Goal: Task Accomplishment & Management: Manage account settings

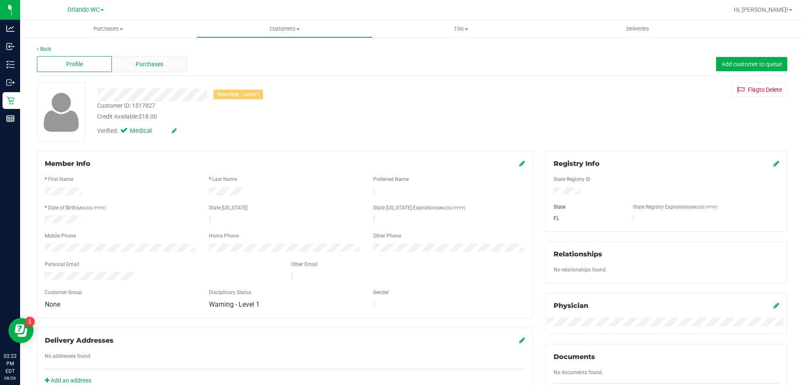
click at [139, 63] on span "Purchases" at bounding box center [150, 64] width 28 height 9
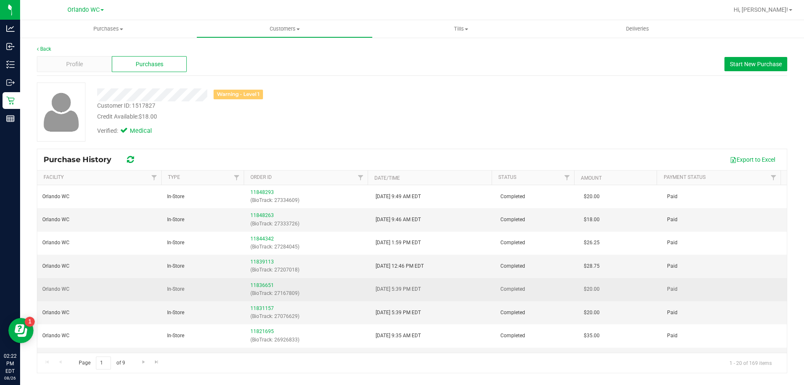
click at [261, 281] on div "11836651 (BioTrack: 27167809)" at bounding box center [307, 289] width 115 height 16
click at [263, 287] on link "11836651" at bounding box center [261, 285] width 23 height 6
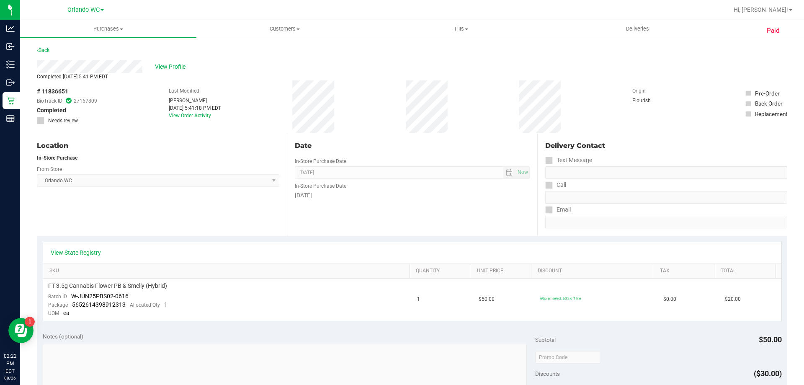
click at [48, 50] on link "Back" at bounding box center [43, 50] width 13 height 6
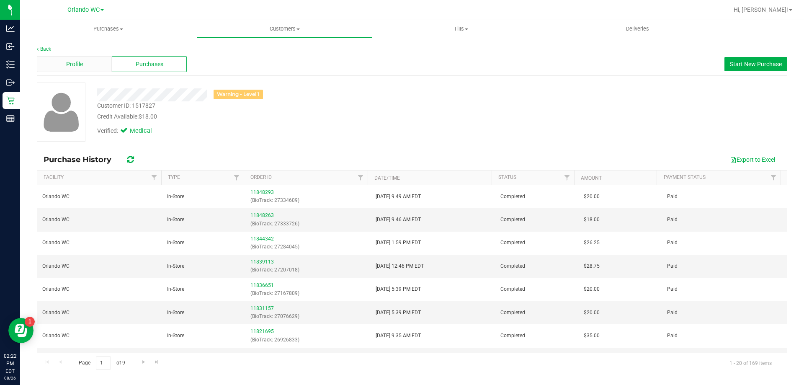
click at [62, 65] on div "Profile" at bounding box center [74, 64] width 75 height 16
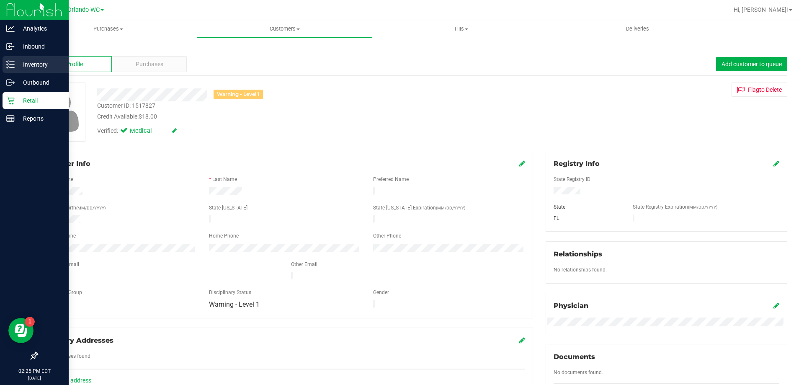
click at [23, 63] on p "Inventory" at bounding box center [40, 64] width 50 height 10
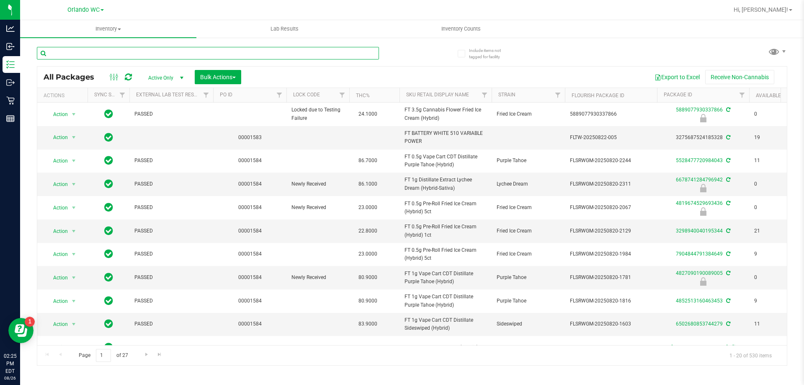
click at [111, 51] on input "text" at bounding box center [208, 53] width 342 height 13
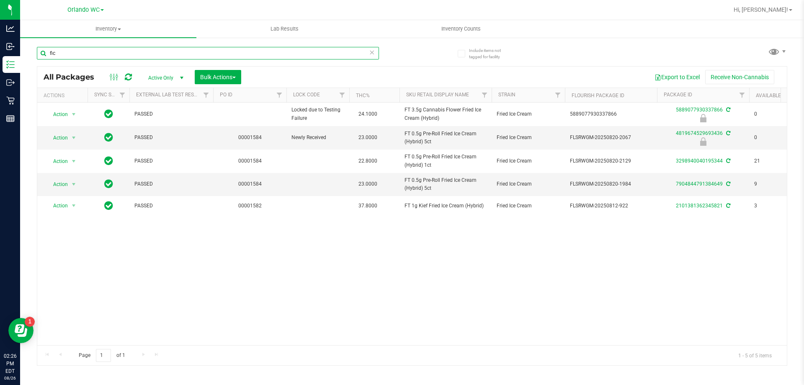
type input "fic"
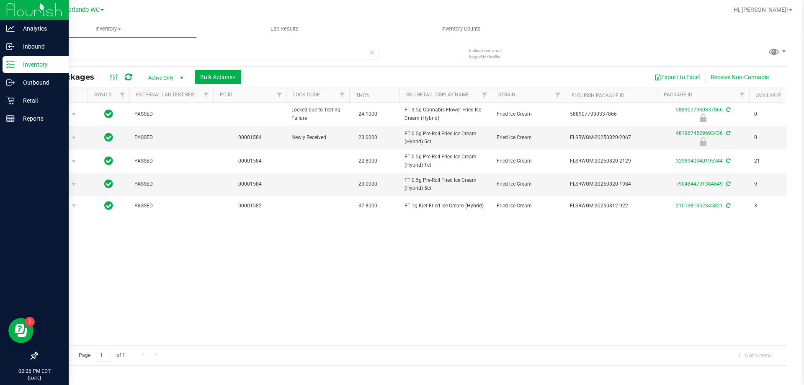
click at [16, 67] on p "Inventory" at bounding box center [40, 64] width 50 height 10
click at [21, 78] on p "Outbound" at bounding box center [40, 82] width 50 height 10
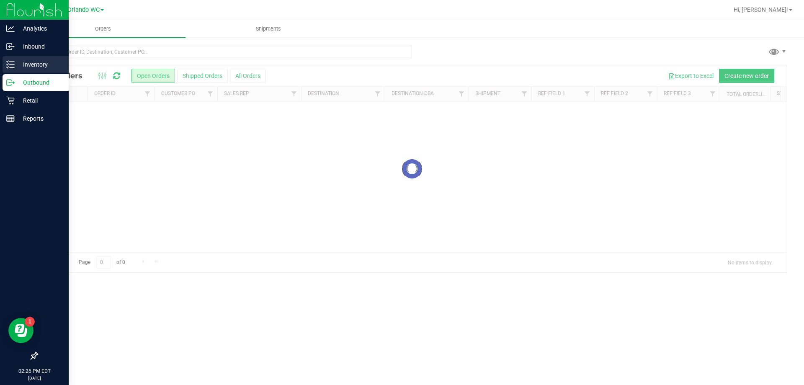
click at [26, 63] on p "Inventory" at bounding box center [40, 64] width 50 height 10
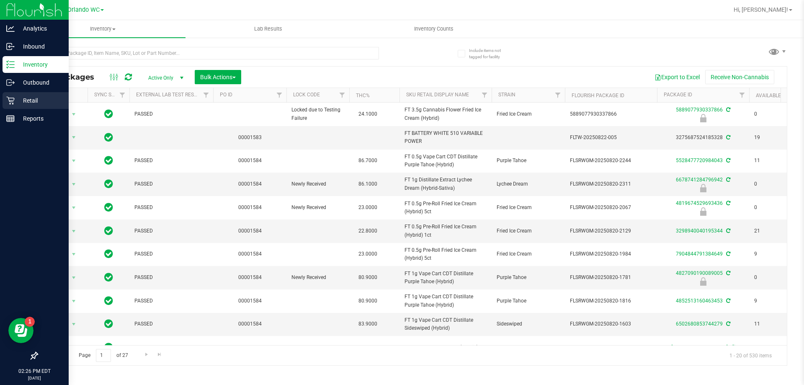
click at [15, 99] on p "Retail" at bounding box center [40, 100] width 50 height 10
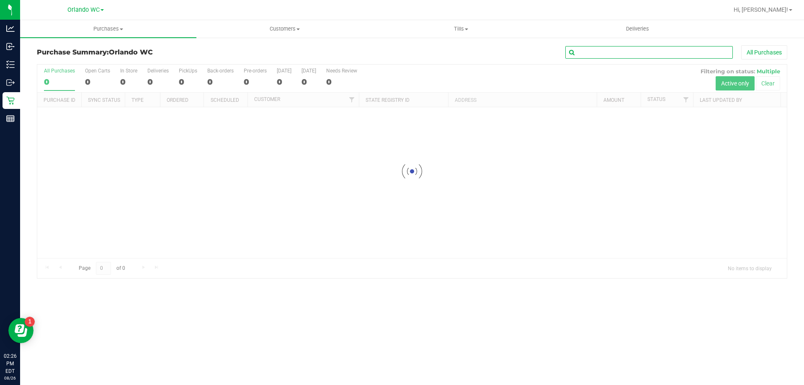
click at [620, 56] on input "text" at bounding box center [648, 52] width 167 height 13
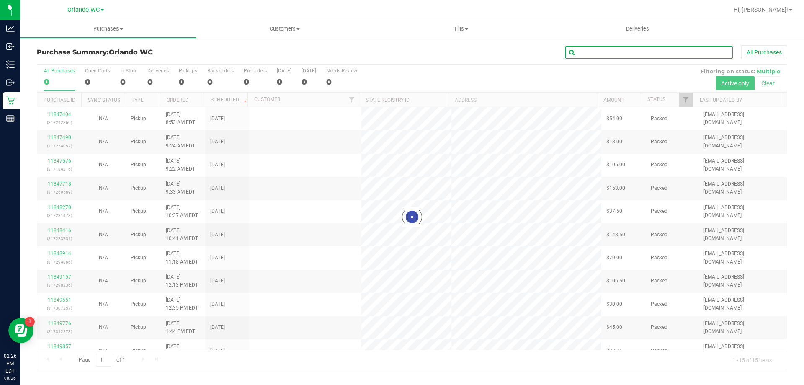
paste input "P6TF5501"
type input "P6TF5501"
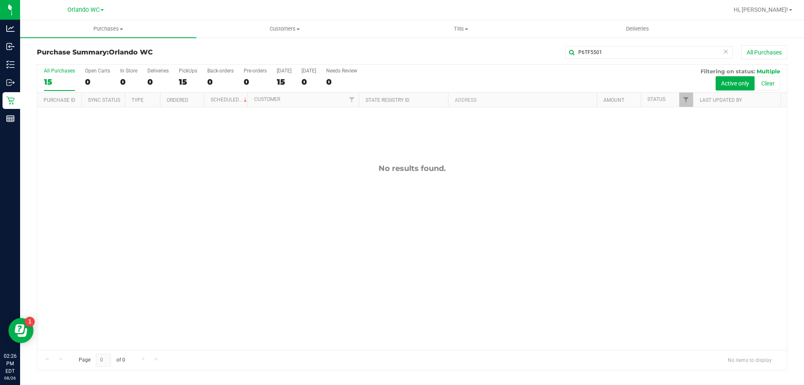
click at [772, 84] on button "Clear" at bounding box center [768, 83] width 24 height 14
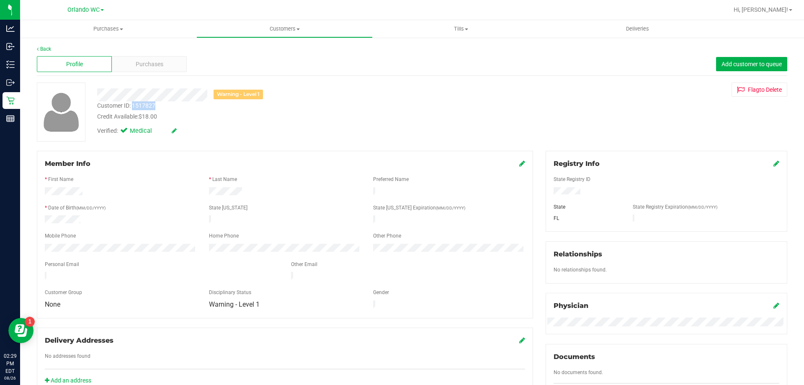
drag, startPoint x: 133, startPoint y: 106, endPoint x: 157, endPoint y: 106, distance: 23.4
click at [157, 106] on div "Customer ID: 1517827 Credit Available: $18.00" at bounding box center [281, 111] width 381 height 20
copy div "1517827"
click at [155, 67] on span "Purchases" at bounding box center [150, 64] width 28 height 9
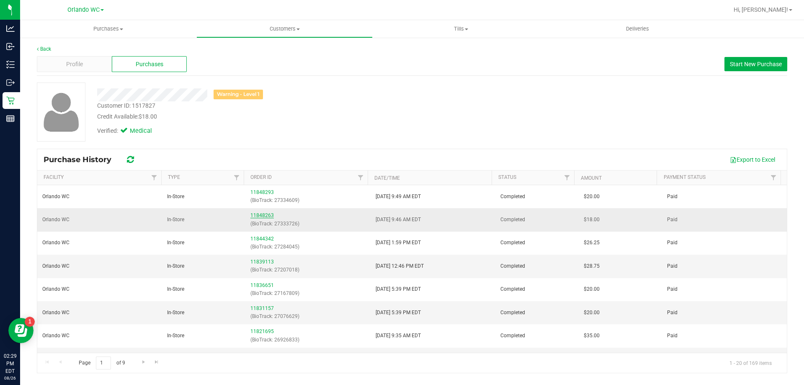
click at [265, 214] on link "11848263" at bounding box center [261, 215] width 23 height 6
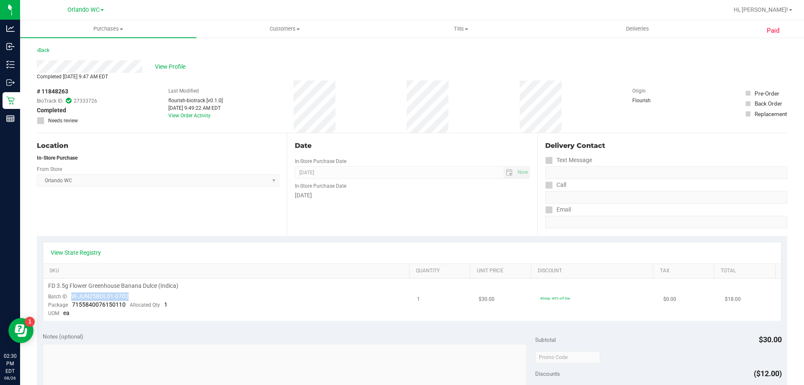
drag, startPoint x: 71, startPoint y: 296, endPoint x: 127, endPoint y: 297, distance: 56.1
click at [127, 297] on div "Batch ID W-JUN25BDL01-0702" at bounding box center [88, 296] width 80 height 8
copy span "W-JUN25BDL01-0702"
click at [166, 64] on span "View Profile" at bounding box center [171, 66] width 33 height 9
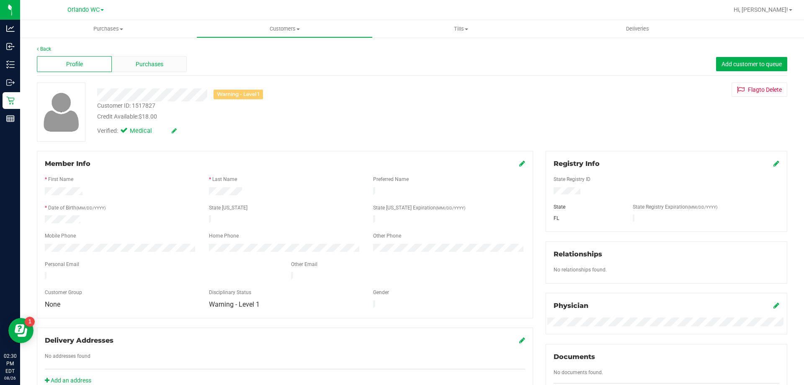
click at [154, 59] on div "Purchases" at bounding box center [149, 64] width 75 height 16
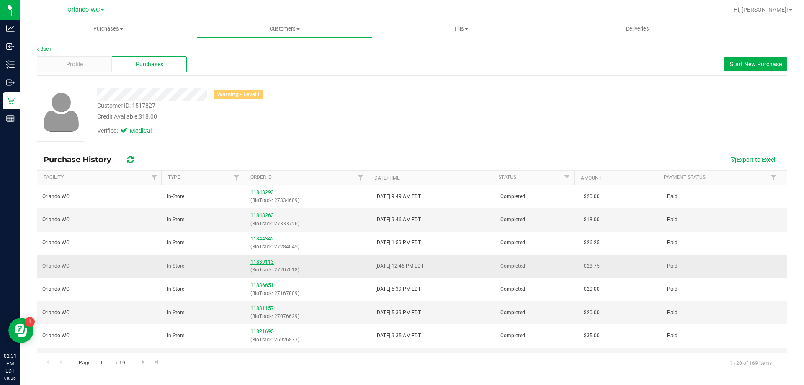
click at [264, 261] on link "11839113" at bounding box center [261, 262] width 23 height 6
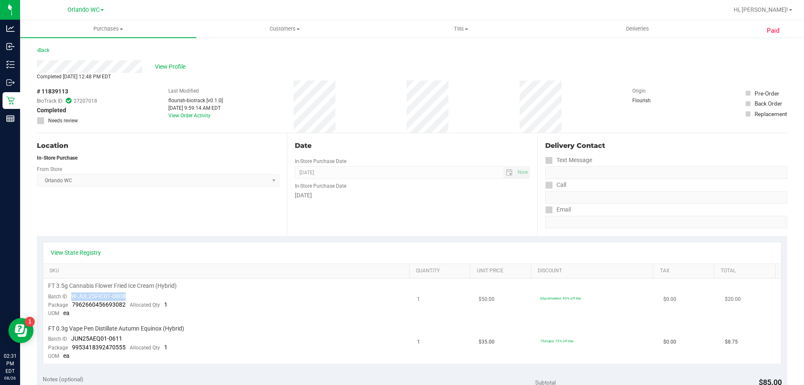
drag, startPoint x: 70, startPoint y: 297, endPoint x: 126, endPoint y: 296, distance: 55.3
click at [126, 296] on td "FT 3.5g Cannabis Flower Fried Ice Cream (Hybrid) Batch ID W-JUL25FIC01-0808 Pac…" at bounding box center [227, 299] width 369 height 43
copy span "W-JUL25FIC01-0808"
click at [43, 49] on link "Back" at bounding box center [43, 50] width 13 height 6
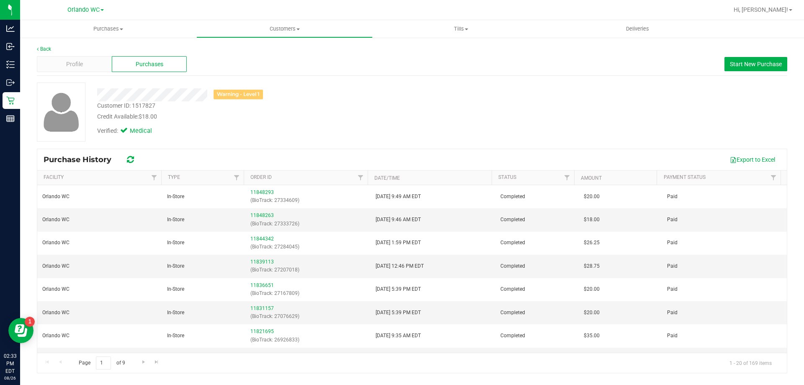
click at [146, 105] on div "Customer ID: 1517827" at bounding box center [126, 105] width 58 height 9
copy div "1517827"
click at [98, 63] on div "Profile" at bounding box center [74, 64] width 75 height 16
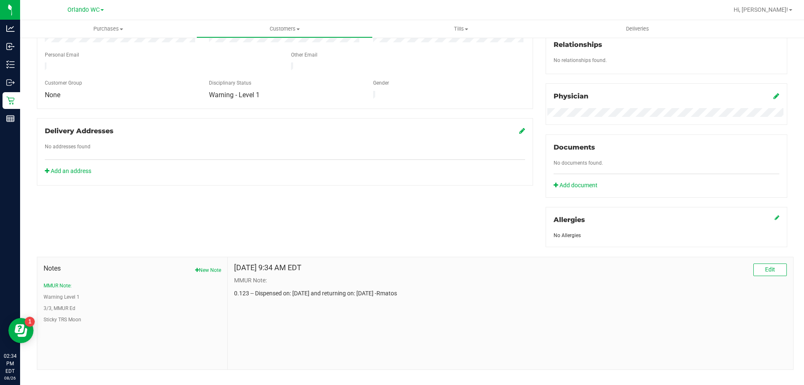
scroll to position [221, 0]
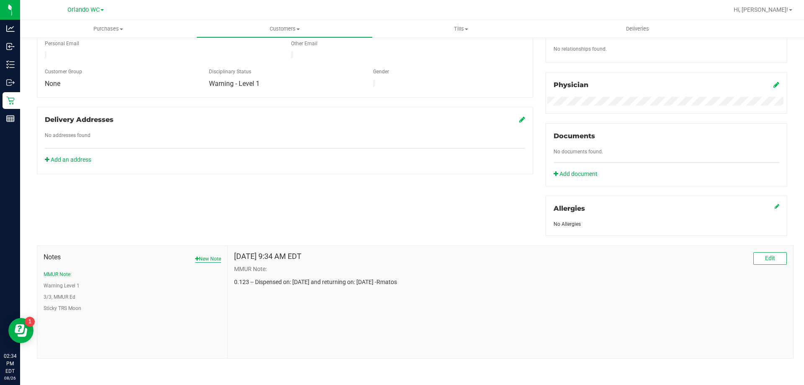
click at [200, 258] on button "New Note" at bounding box center [208, 259] width 26 height 8
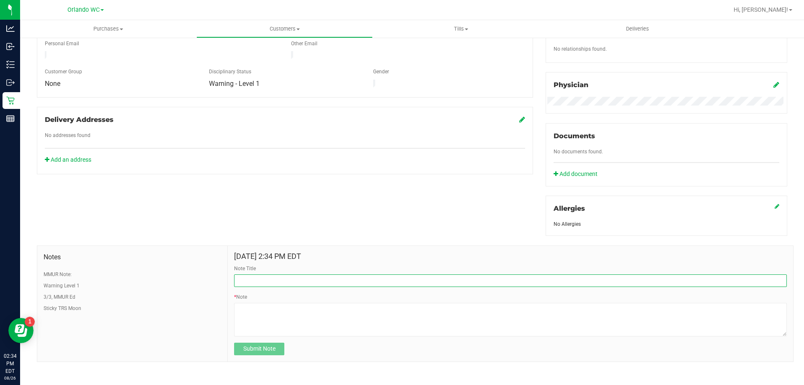
click at [252, 280] on input "Note Title" at bounding box center [510, 280] width 553 height 13
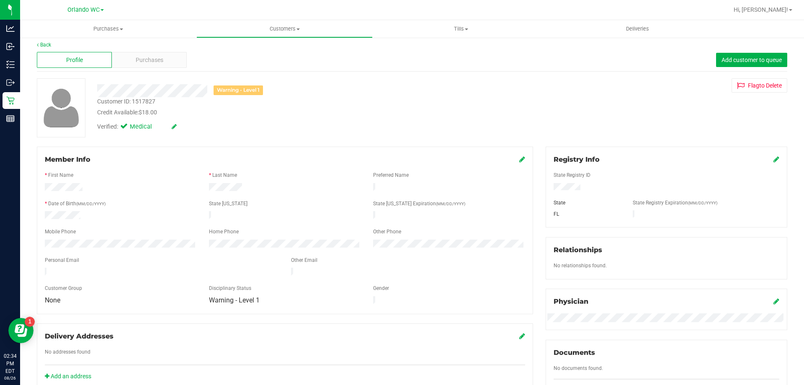
scroll to position [0, 0]
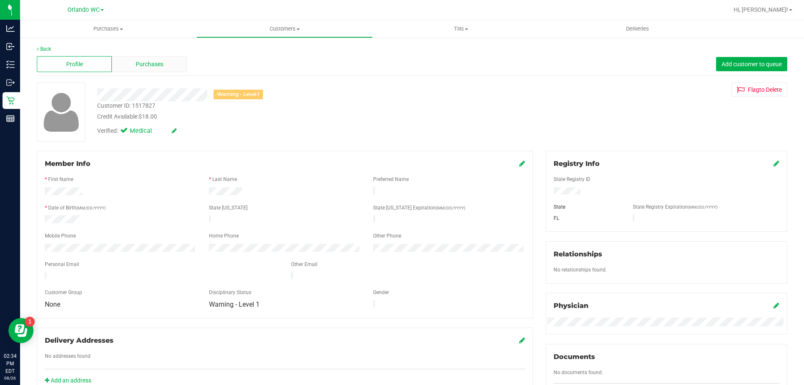
click at [154, 67] on span "Purchases" at bounding box center [150, 64] width 28 height 9
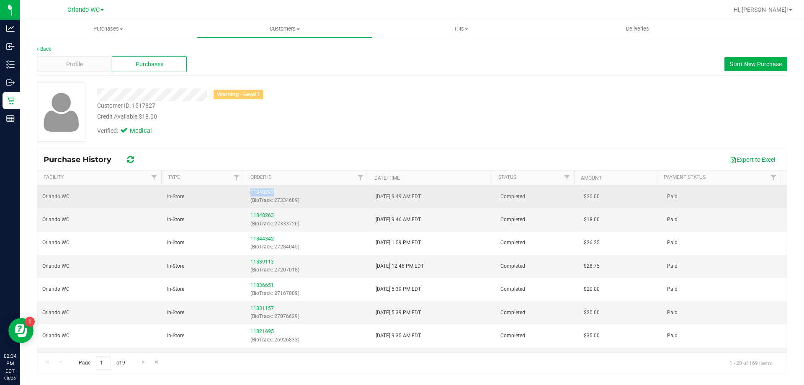
drag, startPoint x: 248, startPoint y: 193, endPoint x: 275, endPoint y: 196, distance: 27.8
click at [275, 196] on td "11848293 (BioTrack: 27334609)" at bounding box center [307, 196] width 125 height 23
copy link "11848293"
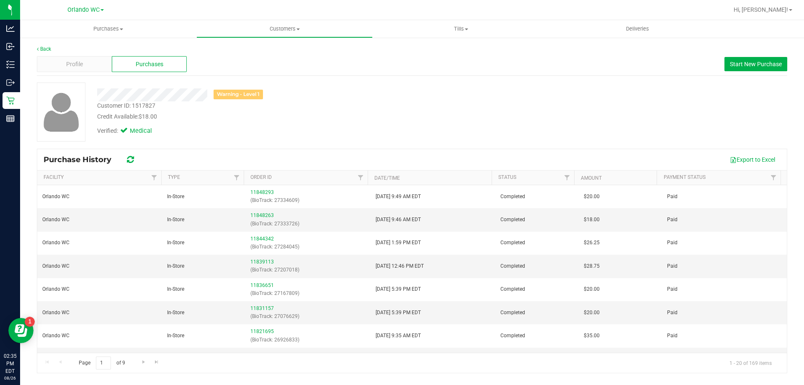
drag, startPoint x: 394, startPoint y: 118, endPoint x: 392, endPoint y: 131, distance: 12.7
click at [394, 118] on div "Credit Available: $18.00" at bounding box center [281, 116] width 369 height 9
drag, startPoint x: 246, startPoint y: 216, endPoint x: 271, endPoint y: 214, distance: 24.7
click at [271, 214] on td "11848263 (BioTrack: 27333726)" at bounding box center [307, 219] width 125 height 23
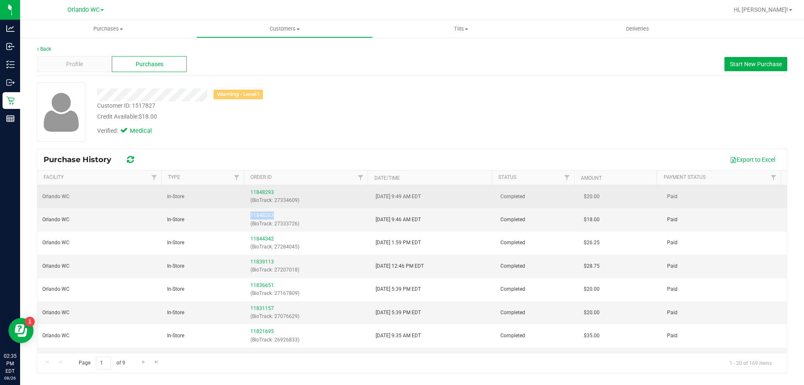
copy link "11848263"
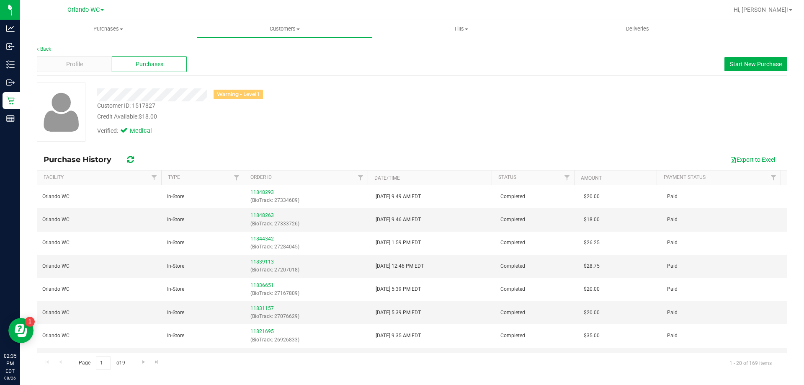
drag, startPoint x: 409, startPoint y: 122, endPoint x: 388, endPoint y: 133, distance: 23.8
click at [409, 122] on div "Verified: Medical" at bounding box center [281, 130] width 381 height 18
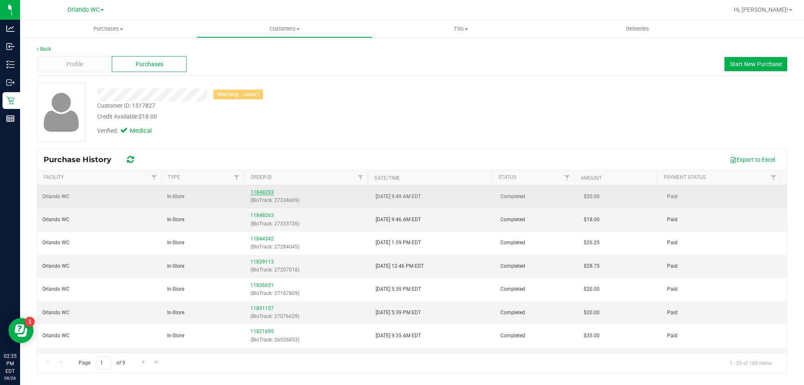
click at [261, 194] on link "11848293" at bounding box center [261, 192] width 23 height 6
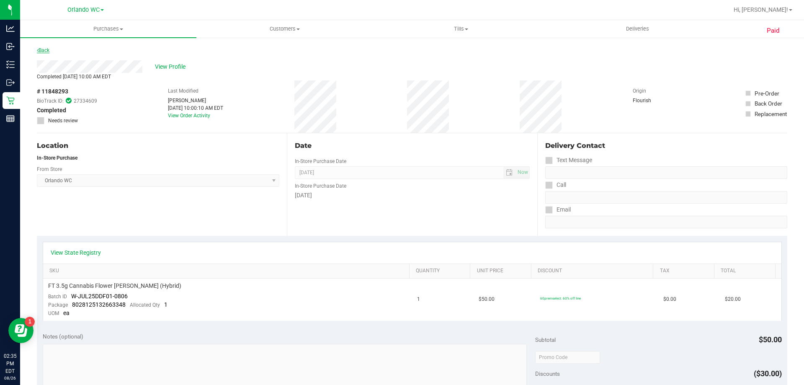
click at [46, 50] on link "Back" at bounding box center [43, 50] width 13 height 6
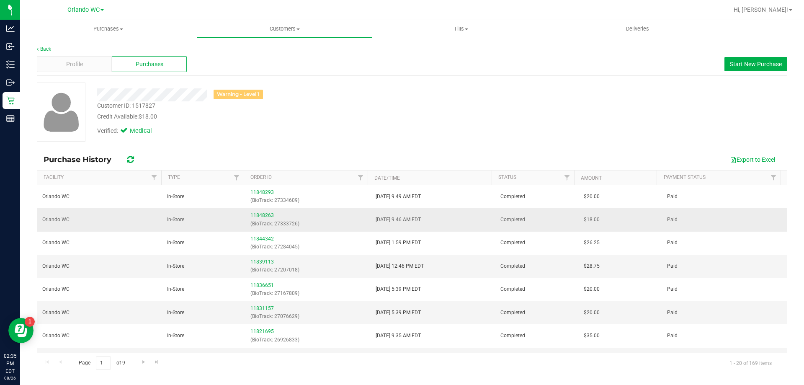
click at [251, 216] on link "11848263" at bounding box center [261, 215] width 23 height 6
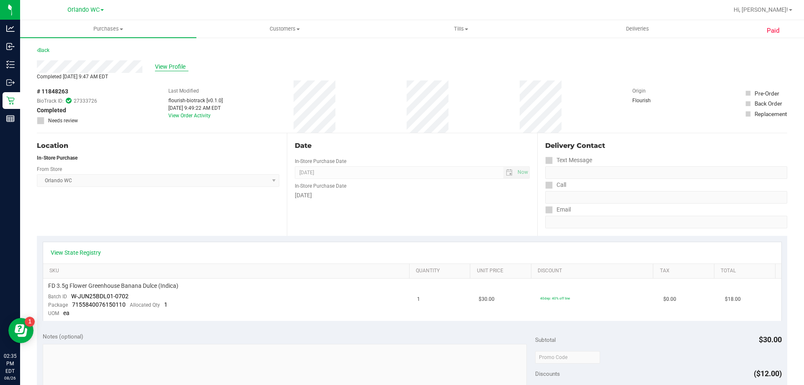
click at [180, 62] on span "View Profile" at bounding box center [171, 66] width 33 height 9
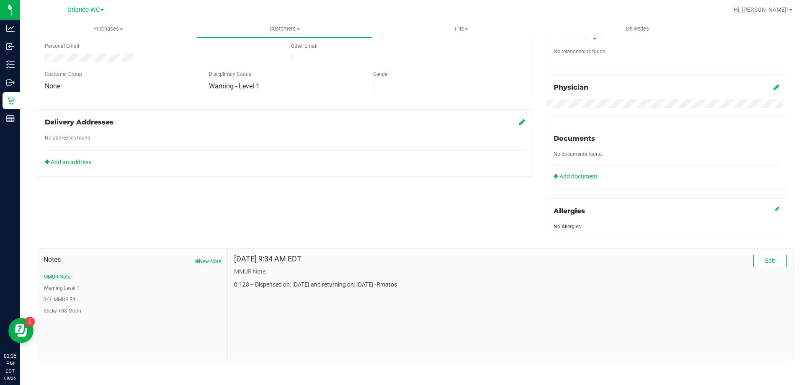
scroll to position [221, 0]
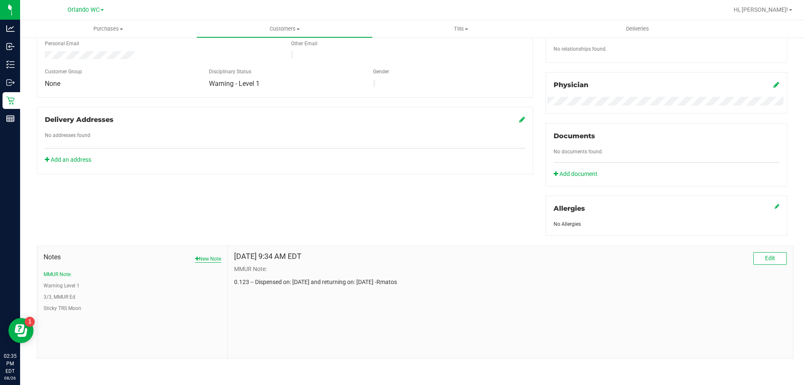
click at [195, 259] on icon "button" at bounding box center [197, 258] width 4 height 5
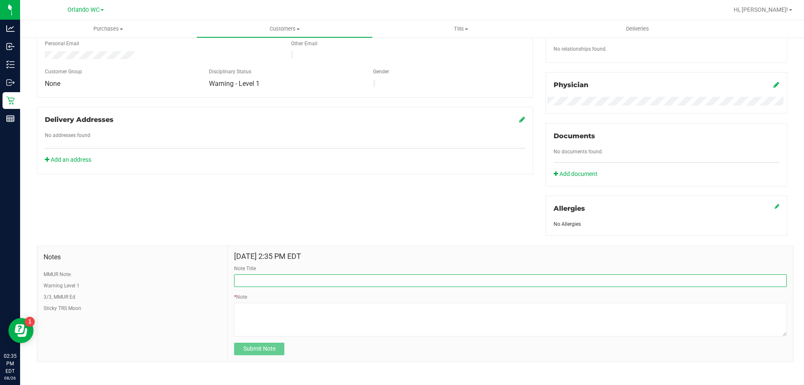
click at [287, 281] on input "Note Title" at bounding box center [510, 280] width 553 height 13
paste input "11848263"
click at [368, 278] on input "Orders # 11848263 and" at bounding box center [510, 280] width 553 height 13
paste input "11848293"
type input "Orders # 11848263 and 11848293"
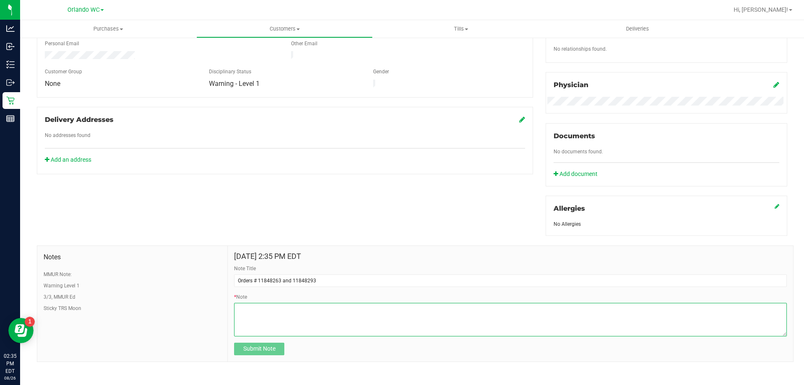
click at [297, 311] on textarea "* Note" at bounding box center [510, 319] width 553 height 33
paste textarea "CID 1517827 ordered 3.5g of DDF but was given 3.5g BDL. He came back into store…"
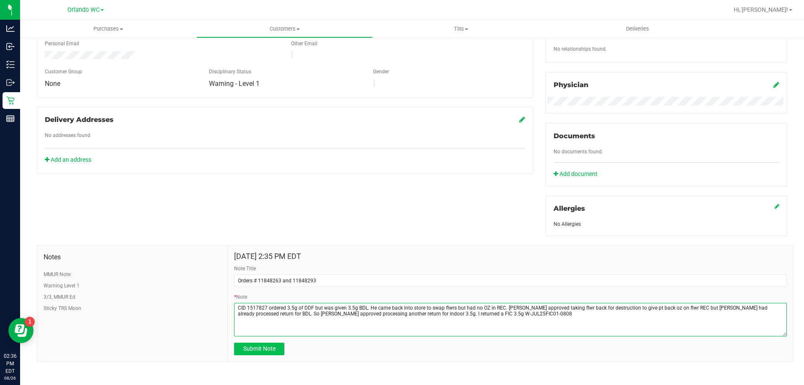
type textarea "CID 1517827 ordered 3.5g of DDF but was given 3.5g BDL. He came back into store…"
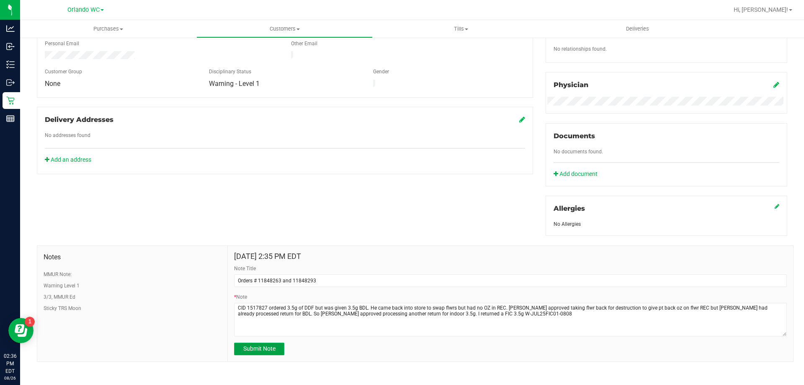
click at [267, 349] on span "Submit Note" at bounding box center [259, 348] width 32 height 7
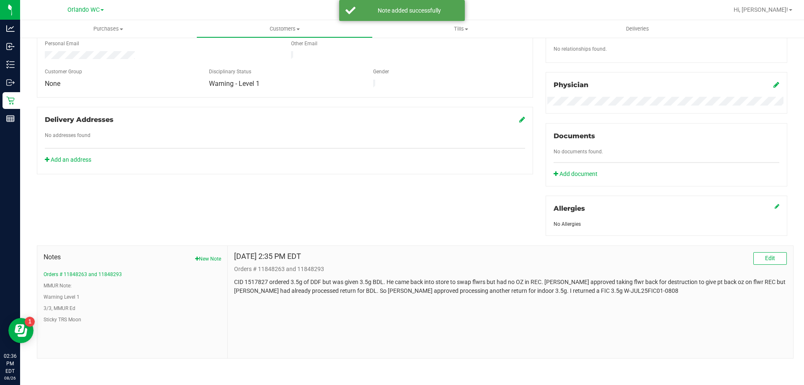
click at [139, 220] on div "Member Info * First Name * Last Name Preferred Name * Date of Birth (MM/DD/YYYY…" at bounding box center [412, 144] width 763 height 428
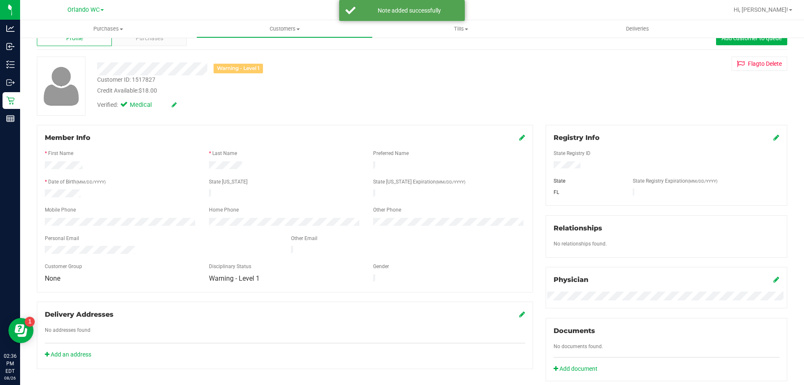
scroll to position [0, 0]
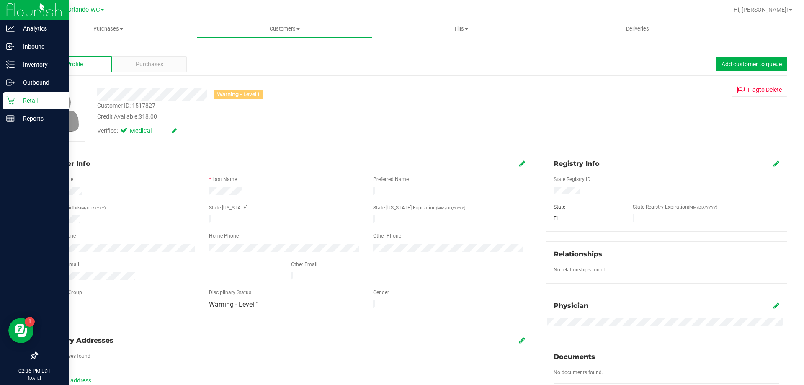
click at [20, 100] on p "Retail" at bounding box center [40, 100] width 50 height 10
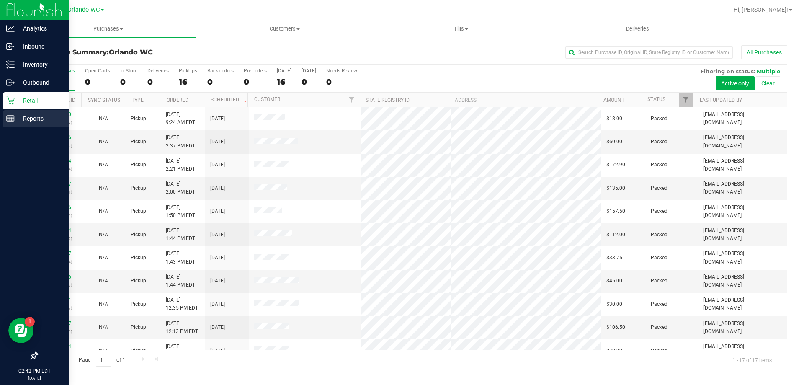
click at [10, 114] on icon at bounding box center [10, 118] width 8 height 8
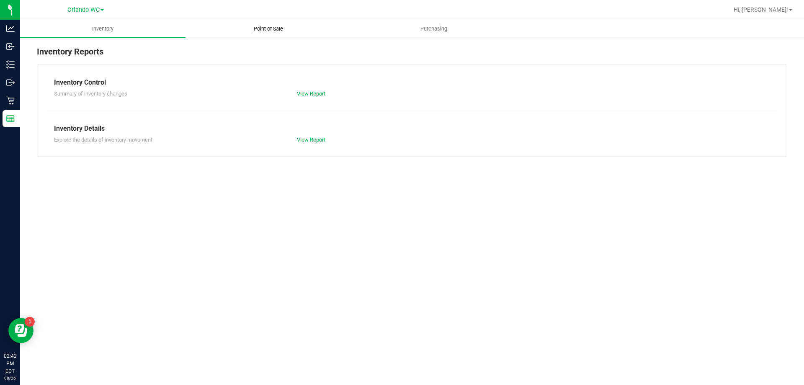
click at [265, 31] on span "Point of Sale" at bounding box center [268, 29] width 52 height 8
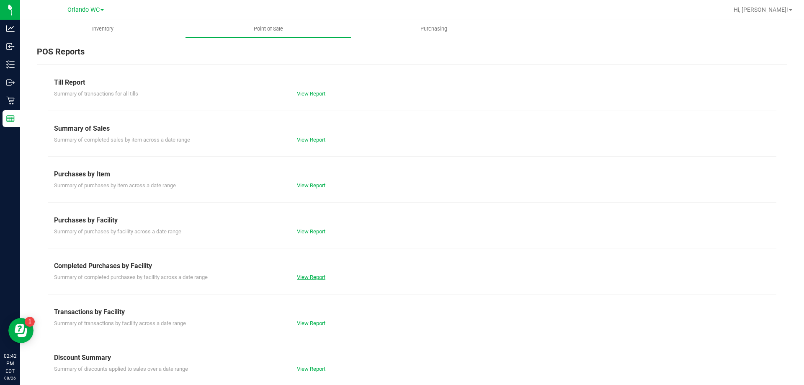
click at [297, 274] on link "View Report" at bounding box center [311, 277] width 28 height 6
click at [316, 230] on link "View Report" at bounding box center [311, 231] width 28 height 6
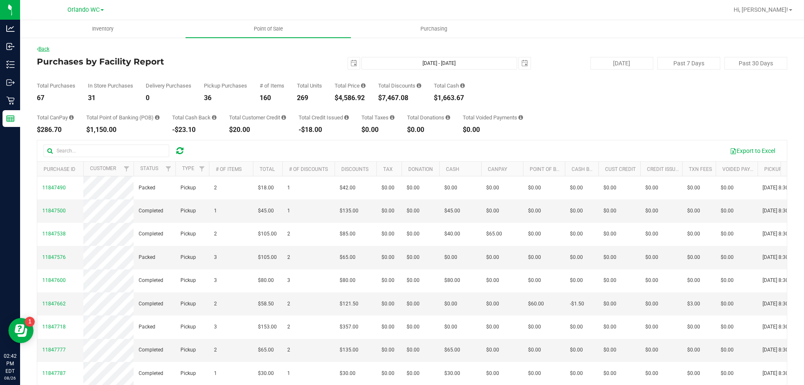
click at [45, 50] on link "Back" at bounding box center [43, 49] width 13 height 6
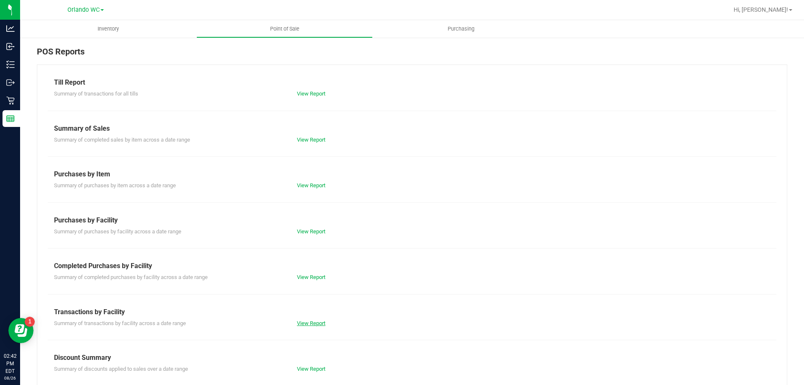
click at [316, 320] on link "View Report" at bounding box center [311, 323] width 28 height 6
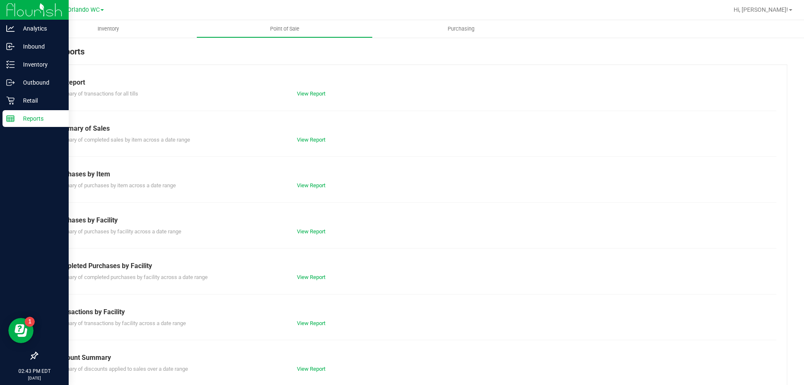
click at [14, 116] on rect at bounding box center [11, 119] width 8 height 6
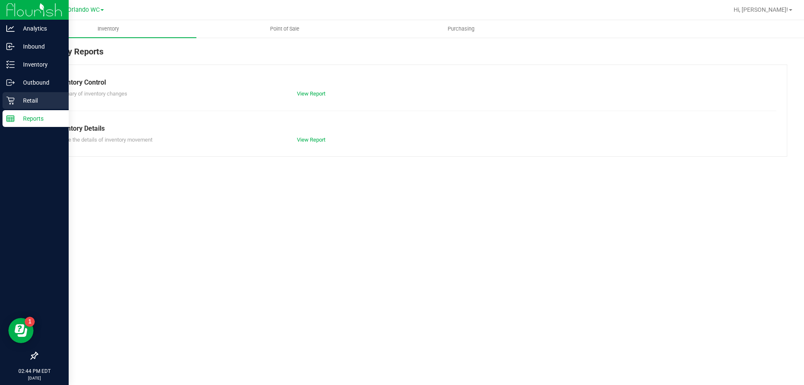
click at [26, 98] on p "Retail" at bounding box center [40, 100] width 50 height 10
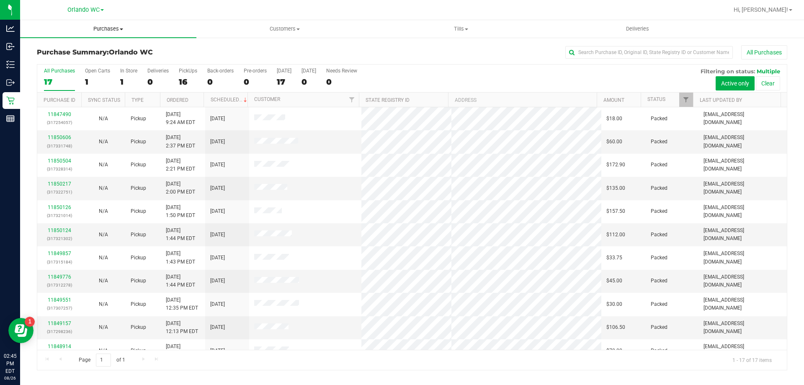
click at [106, 27] on span "Purchases" at bounding box center [108, 29] width 176 height 8
click at [66, 57] on span "Fulfillment" at bounding box center [46, 60] width 52 height 7
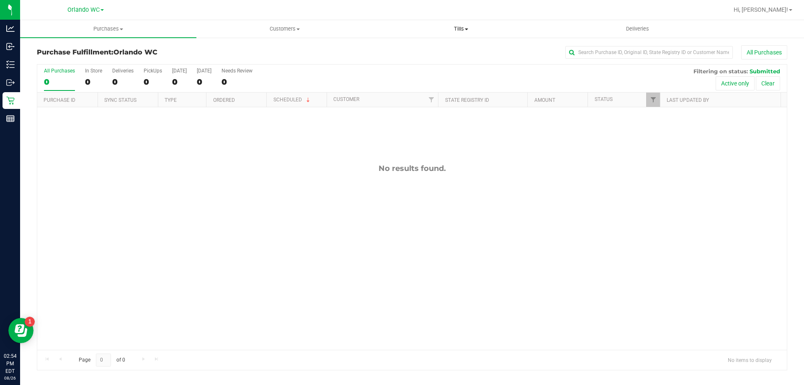
drag, startPoint x: 461, startPoint y: 31, endPoint x: 456, endPoint y: 52, distance: 21.5
click at [461, 32] on span "Tills" at bounding box center [460, 29] width 175 height 8
click at [436, 51] on li "Manage tills" at bounding box center [461, 51] width 176 height 10
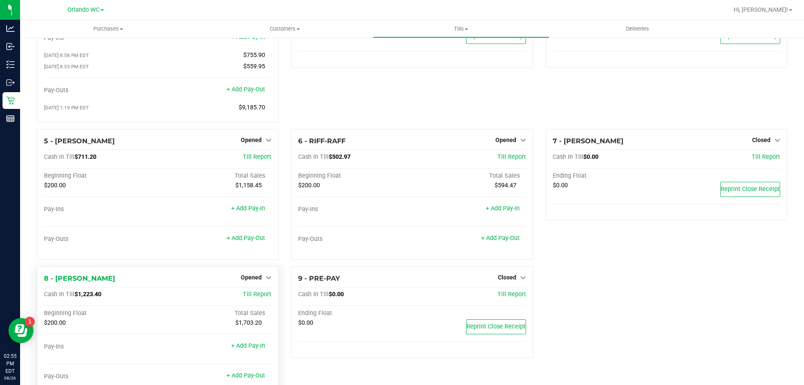
scroll to position [84, 0]
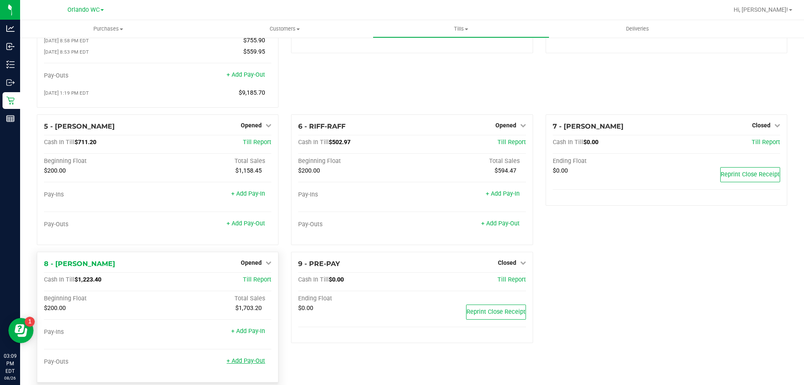
click at [249, 360] on link "+ Add Pay-Out" at bounding box center [245, 360] width 39 height 7
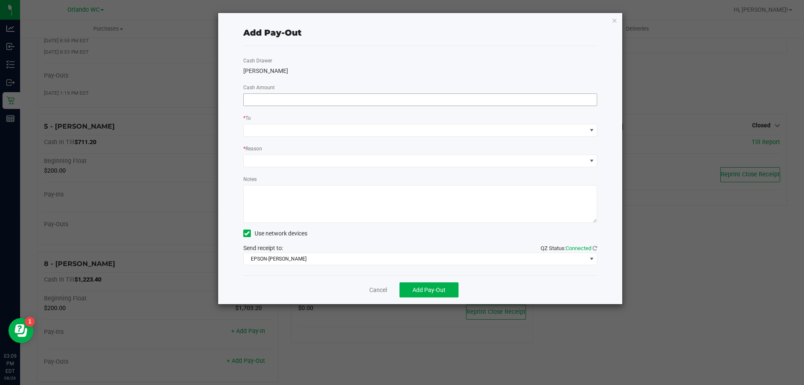
click at [443, 103] on input at bounding box center [420, 100] width 353 height 12
click at [323, 100] on input at bounding box center [420, 100] width 353 height 12
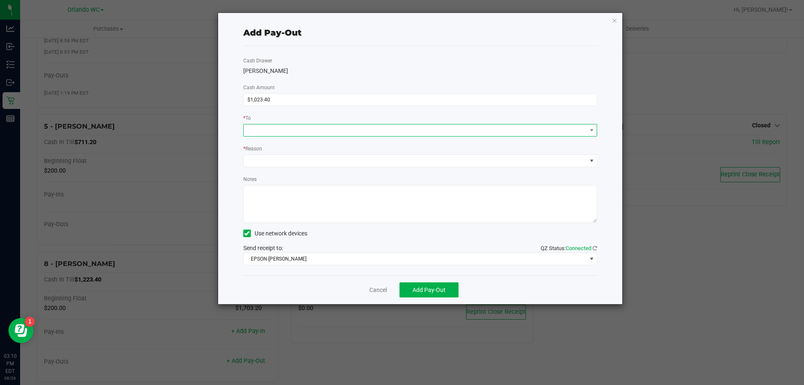
type input "$1,023.40"
click at [269, 131] on span at bounding box center [415, 130] width 343 height 12
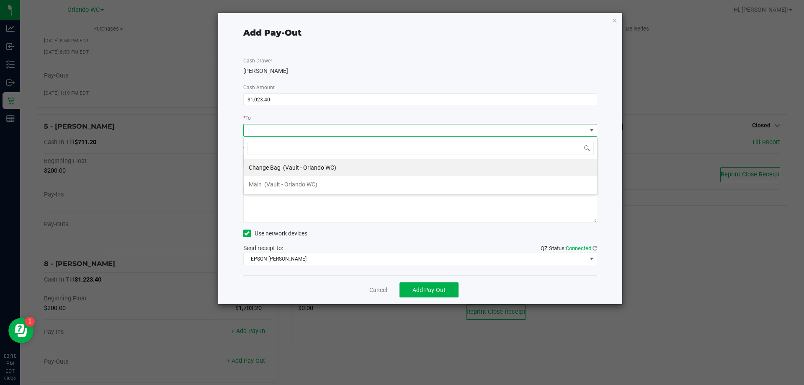
scroll to position [13, 354]
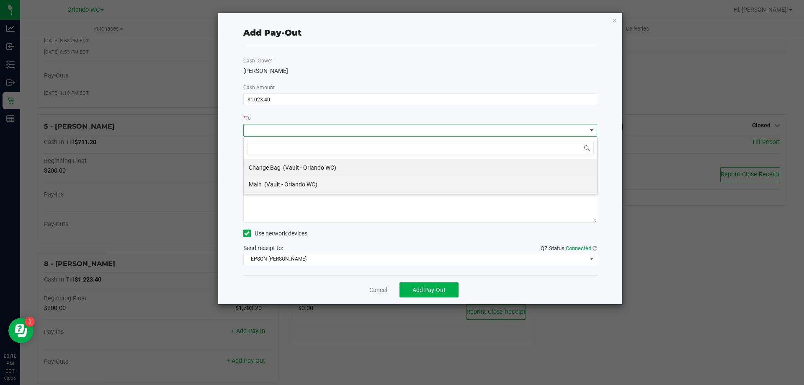
click at [274, 186] on span "(Vault - Orlando WC)" at bounding box center [290, 184] width 53 height 7
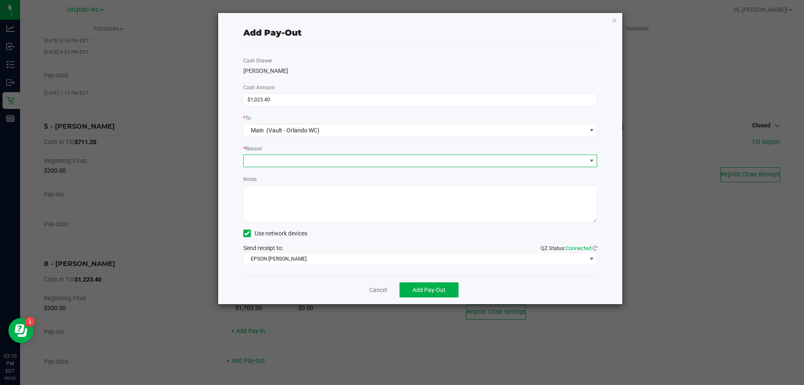
click at [260, 163] on span at bounding box center [415, 161] width 343 height 12
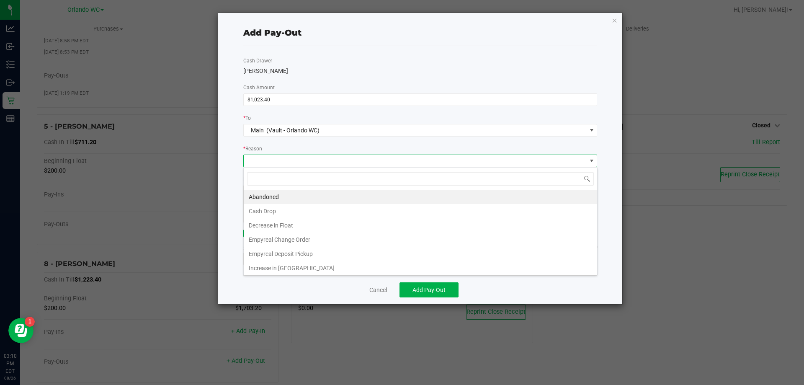
click at [288, 212] on li "Cash Drop" at bounding box center [420, 211] width 353 height 14
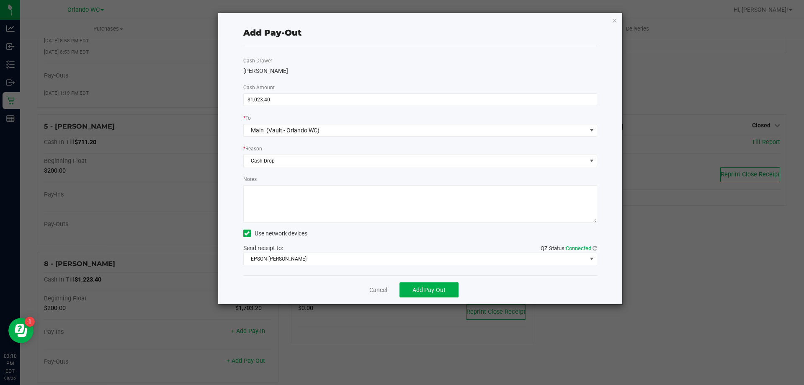
click at [286, 194] on textarea "Notes" at bounding box center [420, 204] width 354 height 38
type textarea "Shift change [PERSON_NAME] to Mac - SC"
click at [441, 290] on span "Add Pay-Out" at bounding box center [428, 289] width 33 height 7
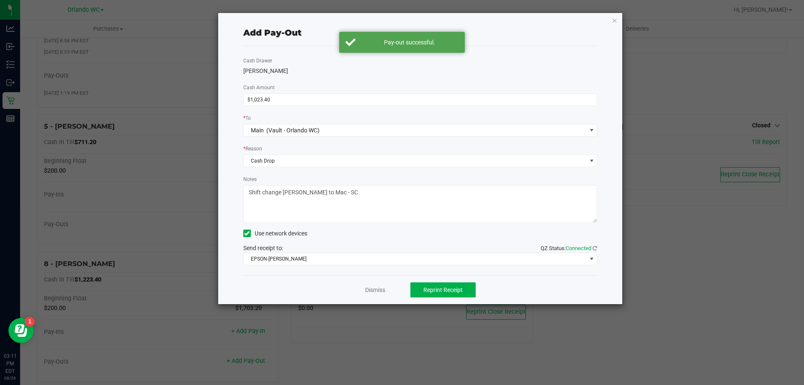
click at [368, 285] on div "Dismiss Reprint Receipt" at bounding box center [420, 289] width 354 height 29
click at [368, 286] on link "Dismiss" at bounding box center [375, 290] width 20 height 9
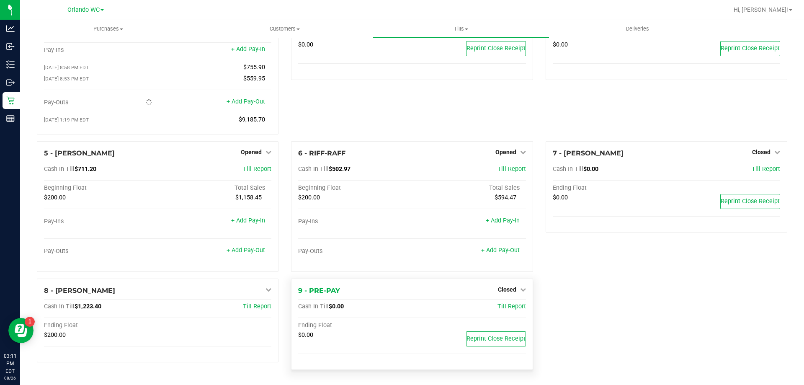
scroll to position [84, 0]
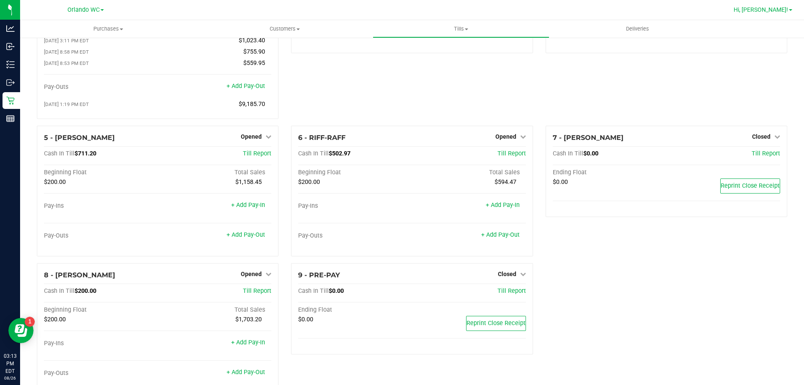
click at [765, 9] on span "Hi, [PERSON_NAME]!" at bounding box center [760, 9] width 54 height 7
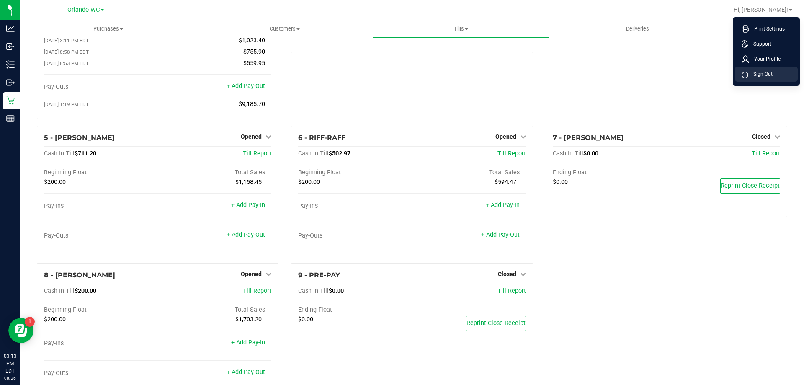
click at [764, 73] on span "Sign Out" at bounding box center [760, 74] width 24 height 8
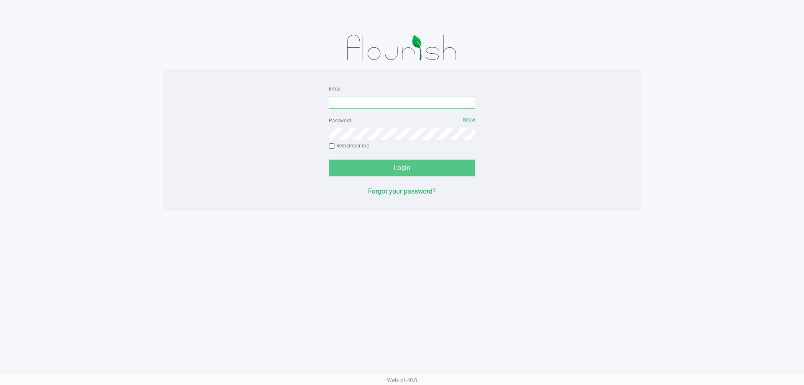
click at [346, 101] on input "Email" at bounding box center [402, 102] width 147 height 13
type input "sconcepcion@liveparallel.com"
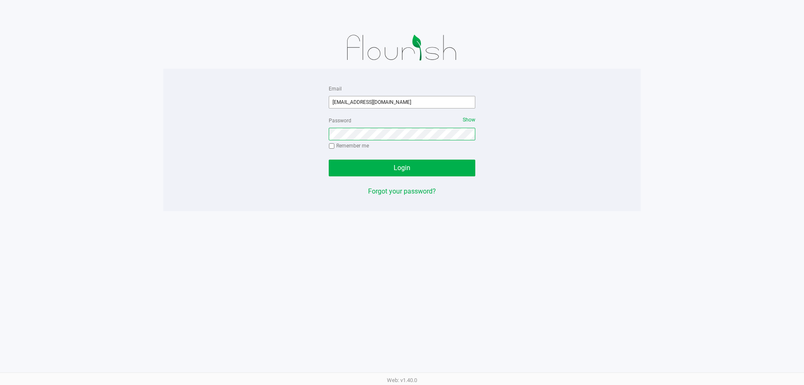
click at [329, 160] on button "Login" at bounding box center [402, 168] width 147 height 17
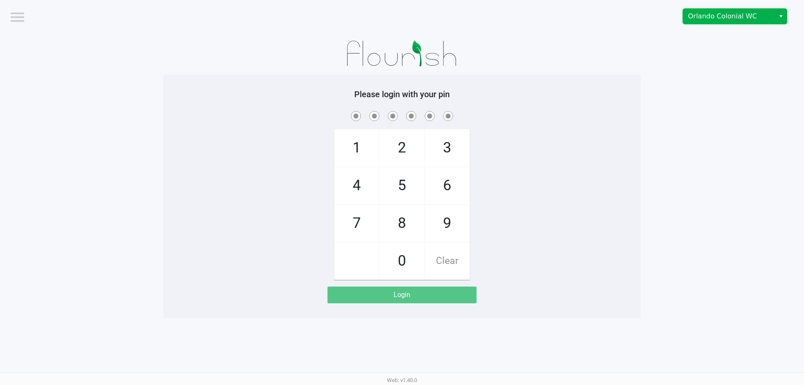
click at [718, 23] on span "Orlando Colonial WC" at bounding box center [729, 16] width 92 height 15
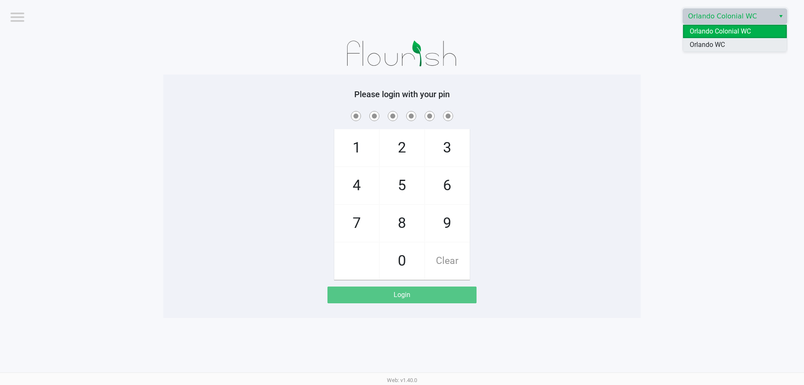
click at [719, 45] on span "Orlando WC" at bounding box center [707, 45] width 35 height 10
checkbox input "true"
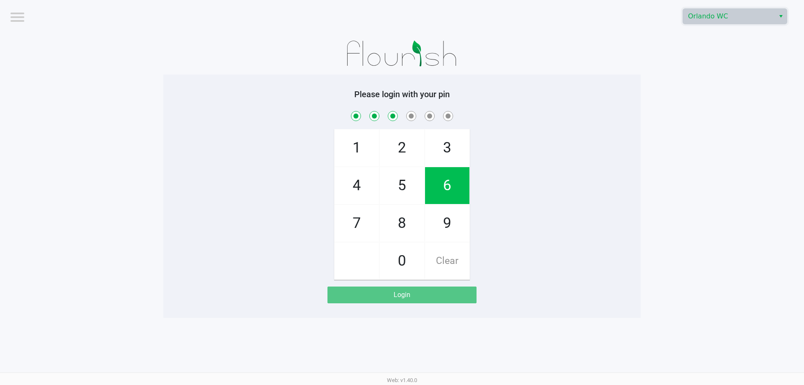
checkbox input "true"
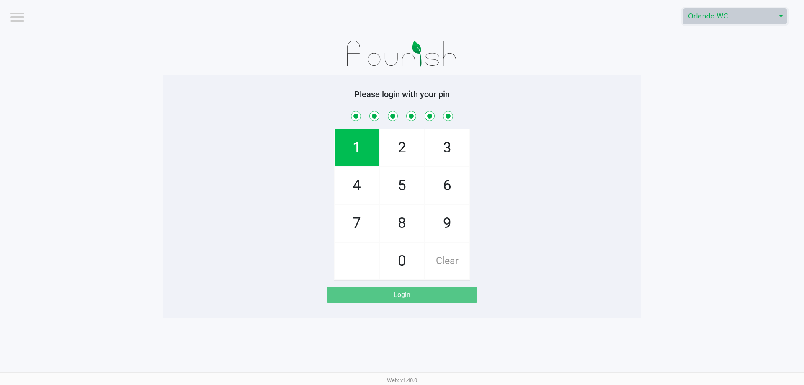
checkbox input "true"
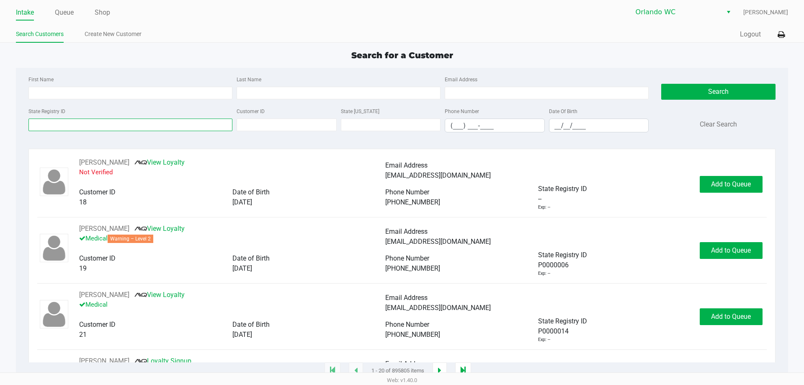
click at [84, 127] on input "State Registry ID" at bounding box center [130, 124] width 204 height 13
paste input "P6TF5501"
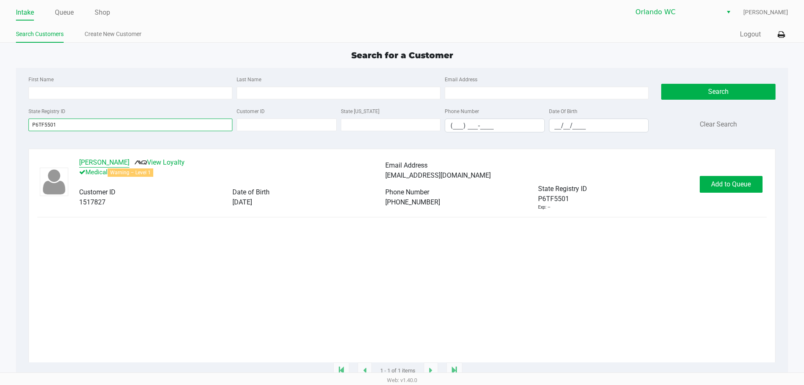
type input "P6TF5501"
click at [112, 166] on button "ALEJANDRO BETANCES" at bounding box center [104, 162] width 50 height 10
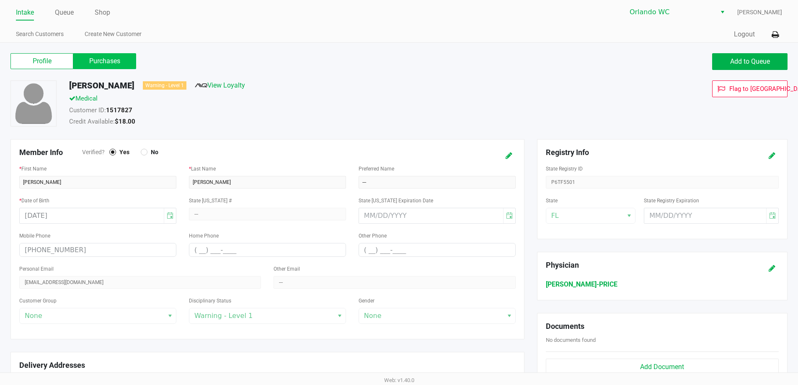
click at [106, 62] on label "Purchases" at bounding box center [104, 61] width 63 height 16
click at [0, 0] on 1 "Purchases" at bounding box center [0, 0] width 0 height 0
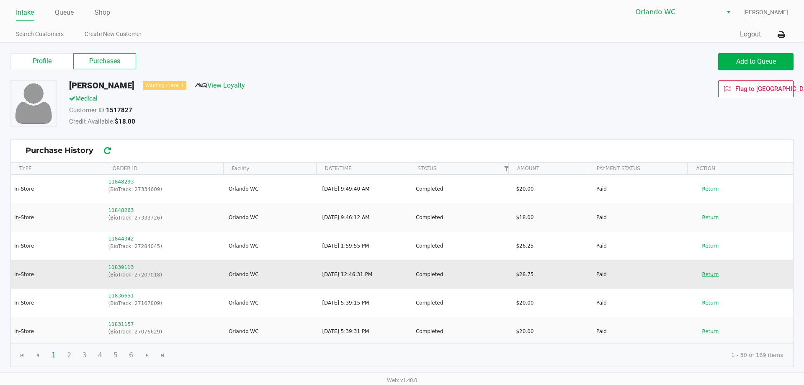
click at [705, 273] on button "Return" at bounding box center [710, 274] width 28 height 13
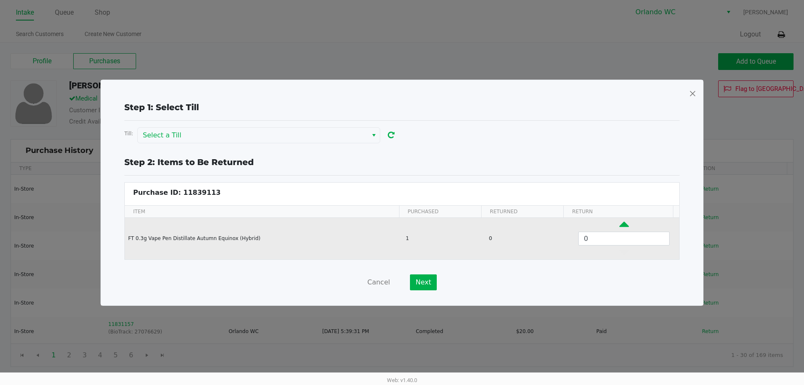
drag, startPoint x: 619, startPoint y: 223, endPoint x: 432, endPoint y: 244, distance: 188.3
click at [619, 222] on icon "Data table" at bounding box center [624, 226] width 10 height 10
type input "1"
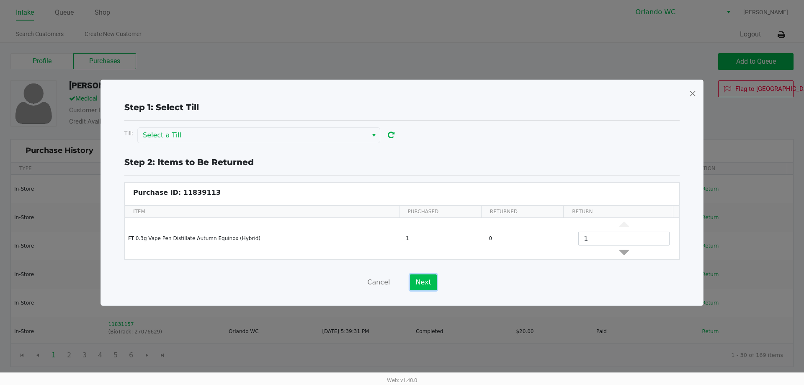
click at [422, 278] on button "Next" at bounding box center [423, 282] width 26 height 16
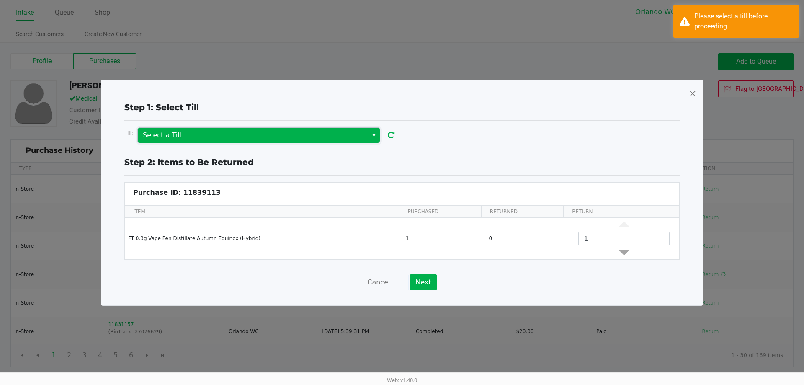
click at [340, 138] on span "Select a Till" at bounding box center [253, 135] width 220 height 10
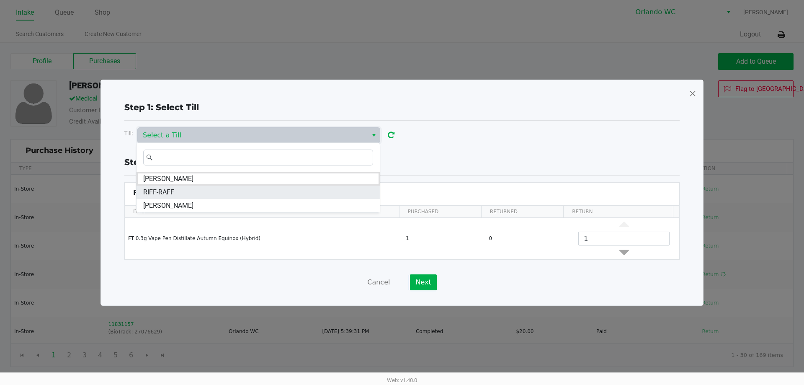
click at [184, 191] on li "RIFF-RAFF" at bounding box center [257, 191] width 243 height 13
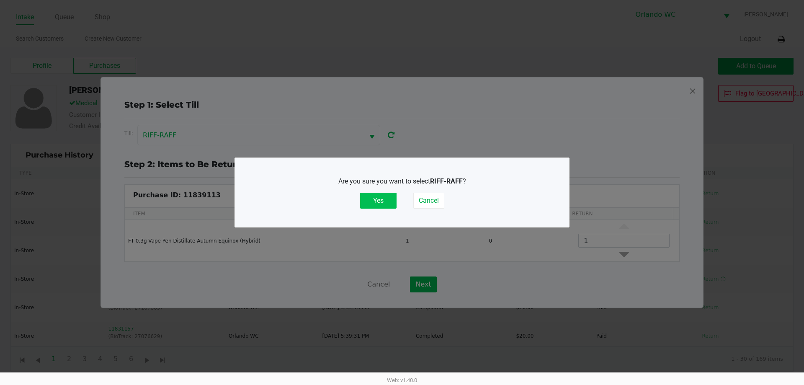
click at [382, 195] on button "Yes" at bounding box center [378, 201] width 36 height 16
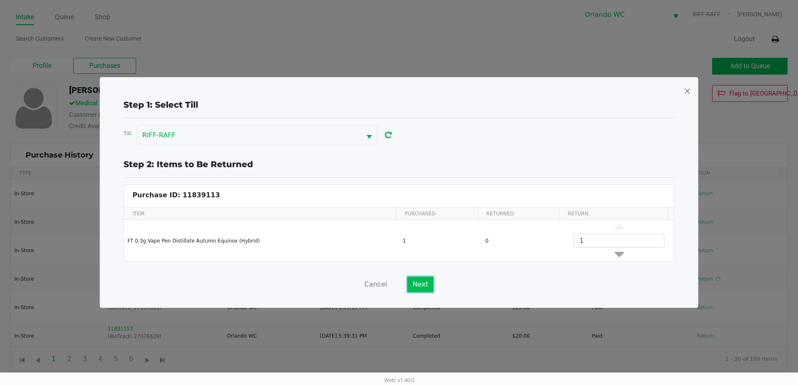
click at [424, 283] on button "Next" at bounding box center [420, 284] width 26 height 16
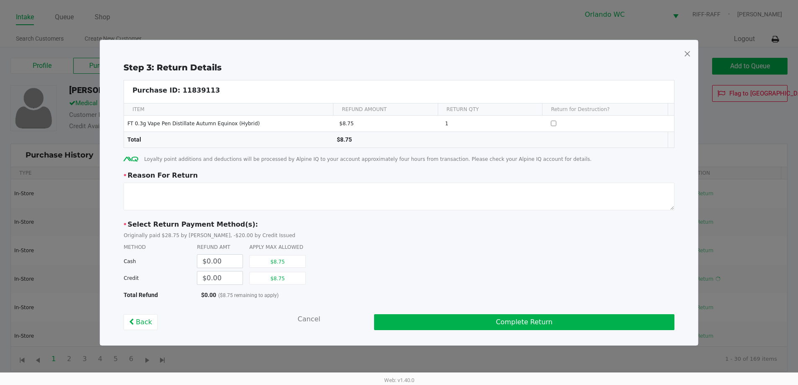
click at [686, 52] on span at bounding box center [687, 53] width 8 height 13
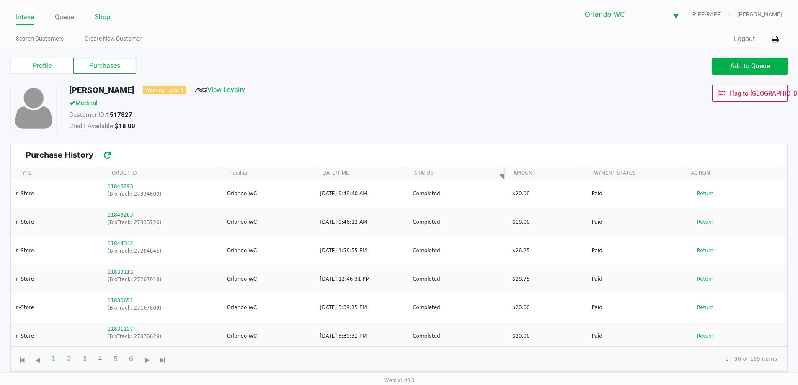
click at [106, 19] on link "Shop" at bounding box center [102, 17] width 15 height 12
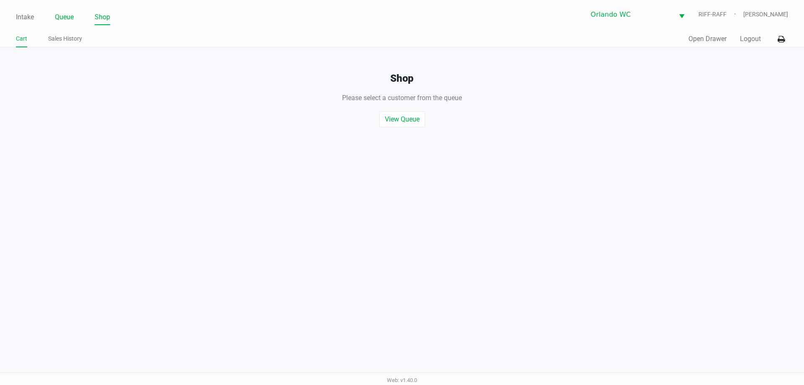
click at [71, 19] on link "Queue" at bounding box center [64, 17] width 19 height 12
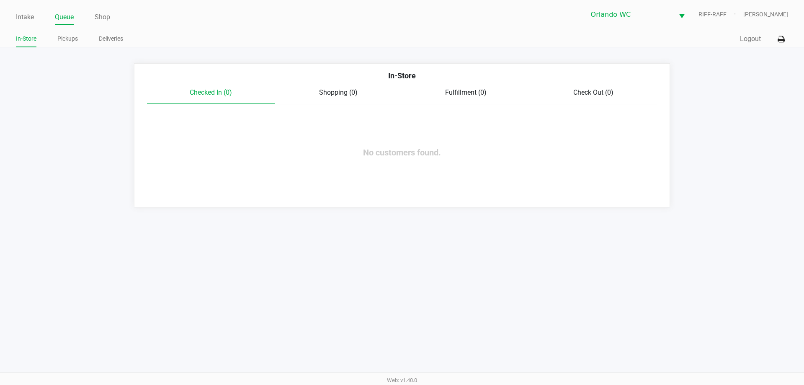
drag, startPoint x: 65, startPoint y: 36, endPoint x: 476, endPoint y: 54, distance: 411.0
click at [66, 37] on link "Pickups" at bounding box center [67, 38] width 21 height 10
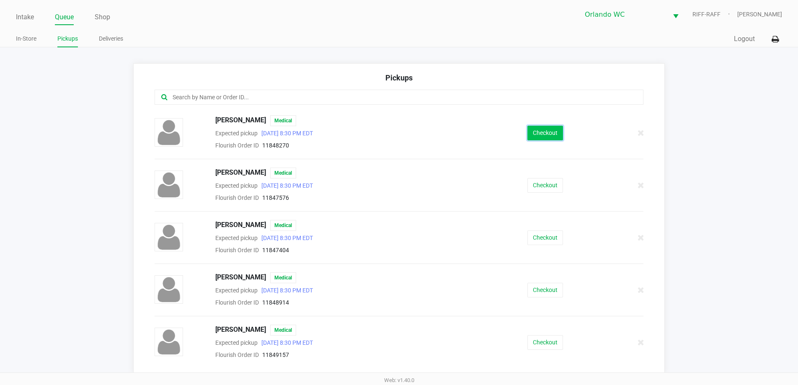
click at [531, 139] on button "Checkout" at bounding box center [545, 133] width 36 height 15
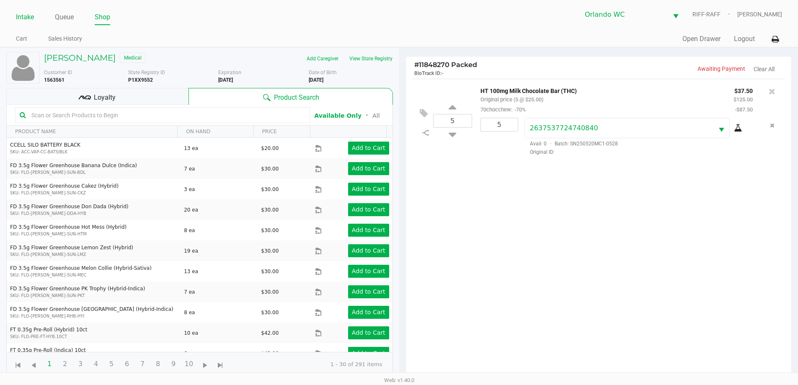
click at [26, 14] on link "Intake" at bounding box center [25, 17] width 18 height 12
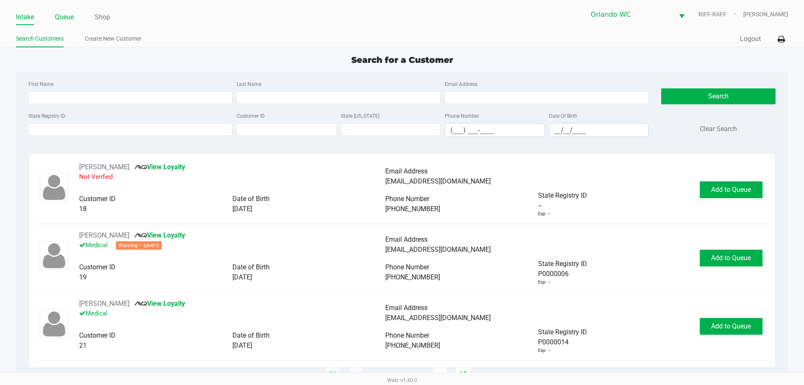
click at [65, 16] on link "Queue" at bounding box center [64, 17] width 19 height 12
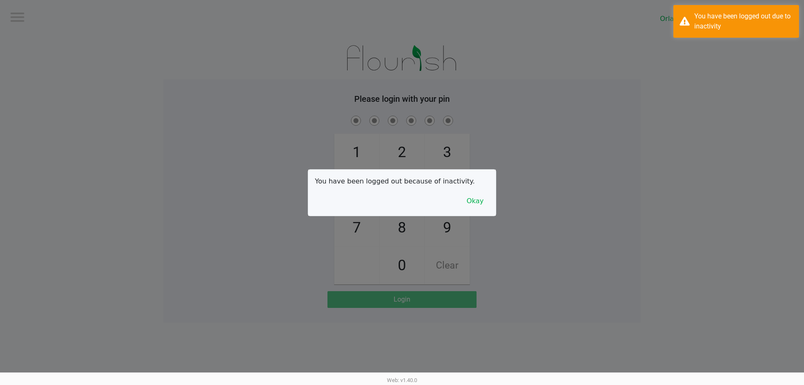
click at [17, 18] on div at bounding box center [402, 192] width 804 height 385
checkbox input "true"
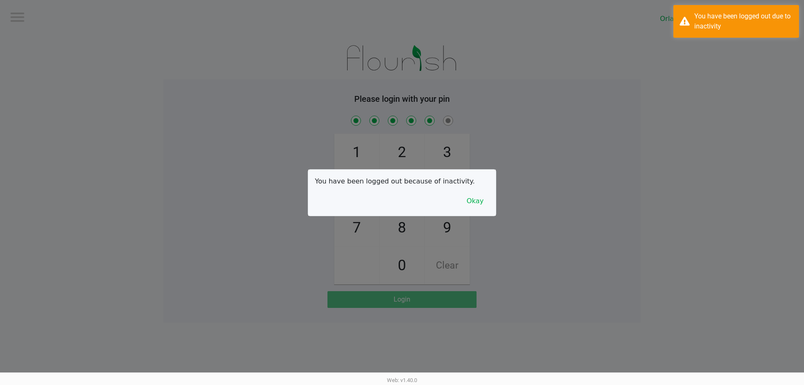
checkbox input "true"
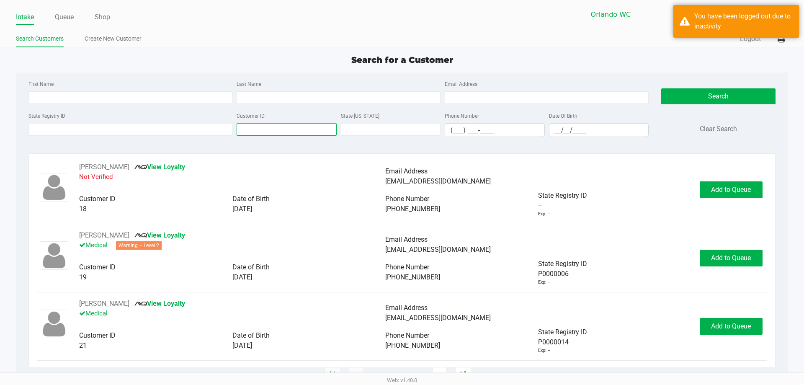
click at [252, 133] on input "Customer ID" at bounding box center [287, 129] width 100 height 13
paste input "W-JUL25FIC01-0808"
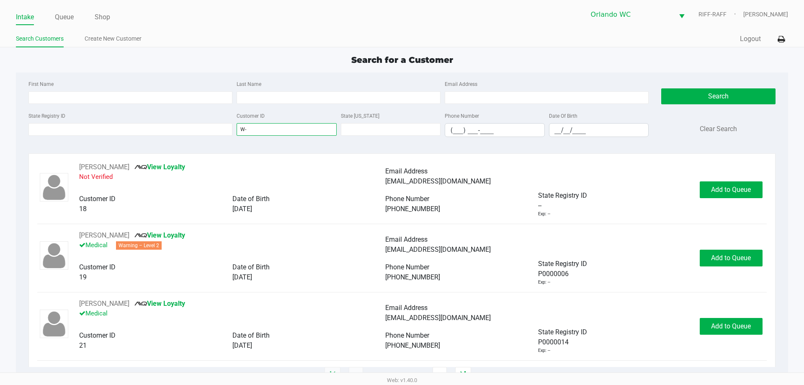
type input "W"
paste input "1517827"
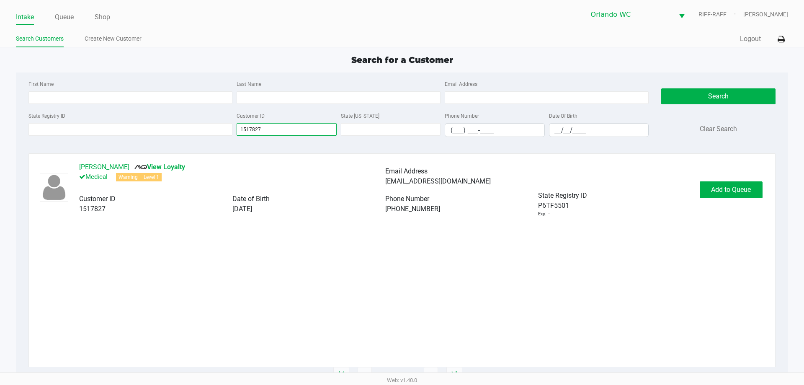
type input "1517827"
click at [128, 165] on button "ALEJANDRO BETANCES" at bounding box center [104, 167] width 50 height 10
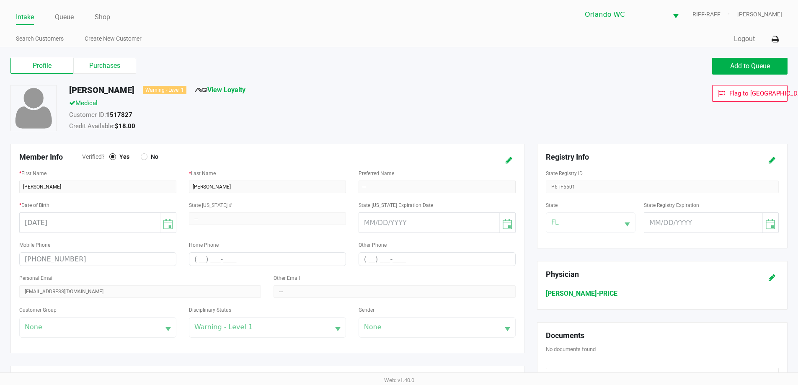
click at [92, 74] on div "Profile Purchases" at bounding box center [201, 66] width 395 height 17
click at [111, 64] on label "Purchases" at bounding box center [104, 66] width 63 height 16
click at [0, 0] on 1 "Purchases" at bounding box center [0, 0] width 0 height 0
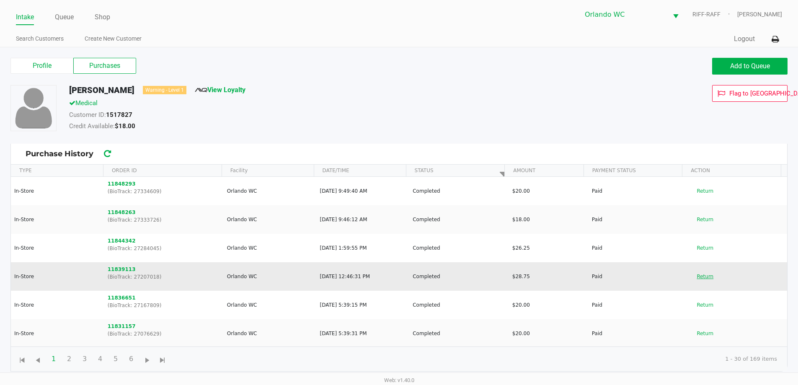
click at [699, 276] on button "Return" at bounding box center [705, 276] width 28 height 13
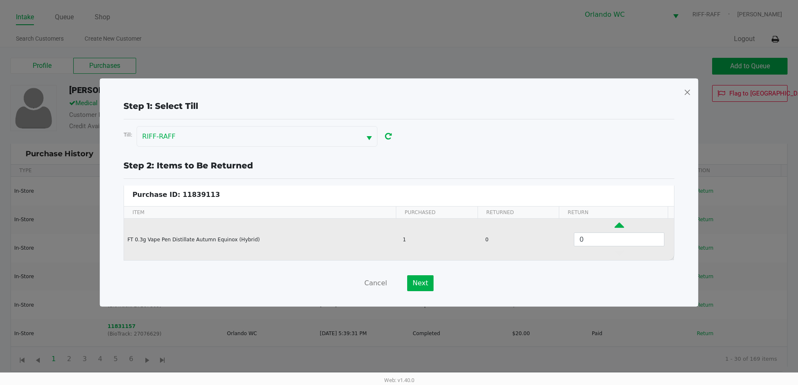
click at [615, 222] on icon "Data table" at bounding box center [619, 227] width 10 height 10
type input "1"
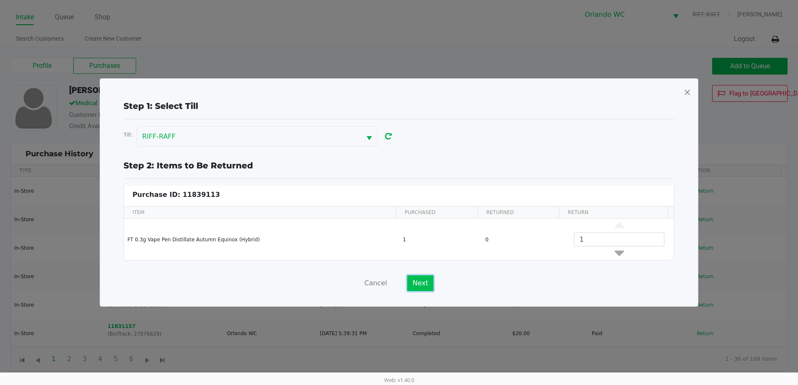
click at [411, 283] on button "Next" at bounding box center [420, 283] width 26 height 16
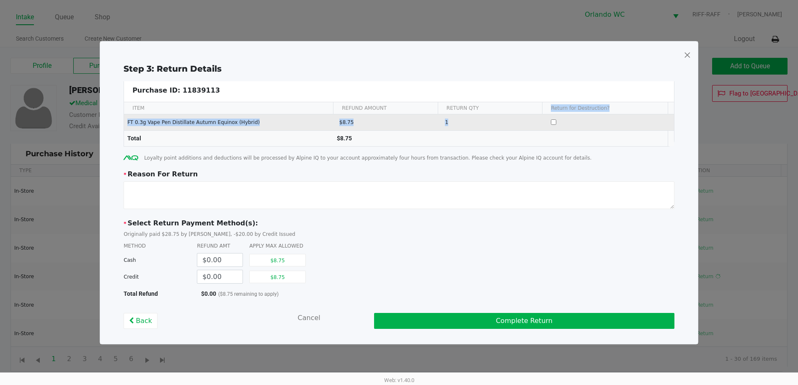
drag, startPoint x: 551, startPoint y: 109, endPoint x: 602, endPoint y: 114, distance: 51.3
click at [602, 114] on div "ITEM REFUND AMOUNT RETURN QTY Return for Destruction? FT 0.3g Vape Pen Distilla…" at bounding box center [399, 124] width 550 height 44
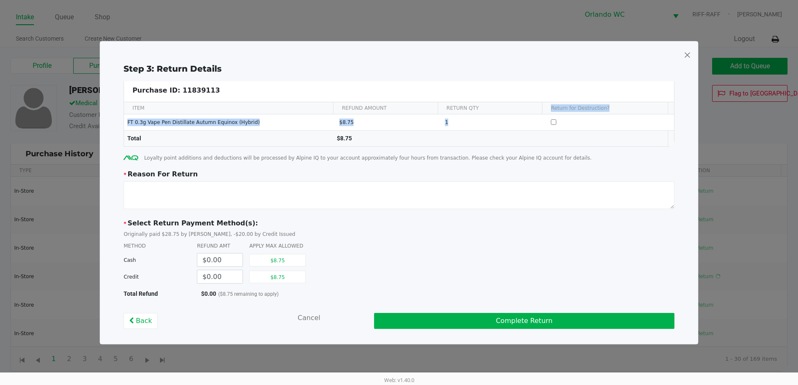
click at [604, 106] on th "Return for Destruction?" at bounding box center [605, 108] width 126 height 12
drag, startPoint x: 550, startPoint y: 108, endPoint x: 600, endPoint y: 110, distance: 50.7
click at [600, 110] on th "Return for Destruction?" at bounding box center [605, 108] width 126 height 12
copy th "Return for Destruction"
click at [688, 54] on span at bounding box center [687, 54] width 8 height 13
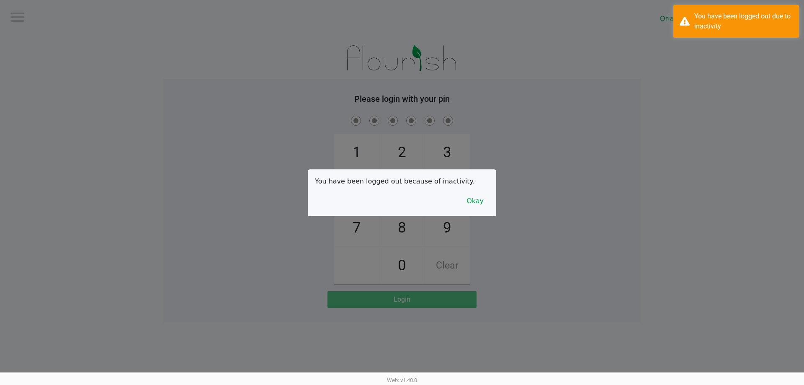
drag, startPoint x: 291, startPoint y: 90, endPoint x: 202, endPoint y: 37, distance: 102.9
click at [290, 90] on div at bounding box center [402, 192] width 804 height 385
drag, startPoint x: 47, startPoint y: 29, endPoint x: 137, endPoint y: 13, distance: 91.8
click at [62, 28] on div at bounding box center [402, 192] width 804 height 385
